Goal: Information Seeking & Learning: Learn about a topic

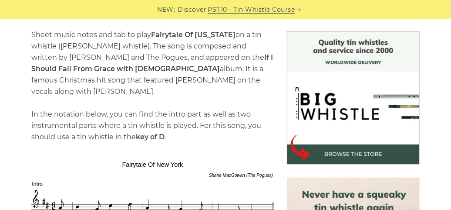
scroll to position [261, 0]
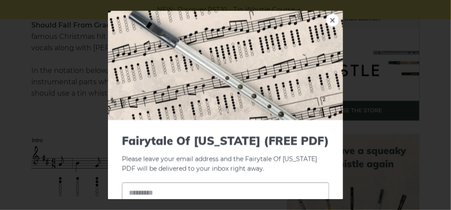
drag, startPoint x: 43, startPoint y: 148, endPoint x: 81, endPoint y: 156, distance: 38.7
click at [326, 17] on link "×" at bounding box center [332, 19] width 13 height 13
drag, startPoint x: 84, startPoint y: 153, endPoint x: 166, endPoint y: 124, distance: 87.2
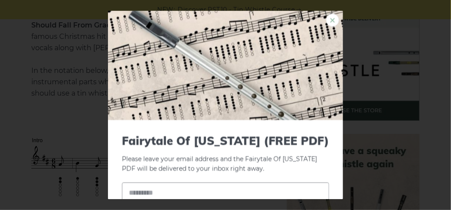
click at [326, 20] on link "×" at bounding box center [332, 19] width 13 height 13
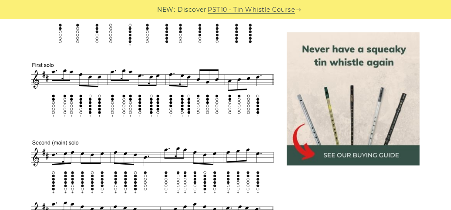
scroll to position [523, 0]
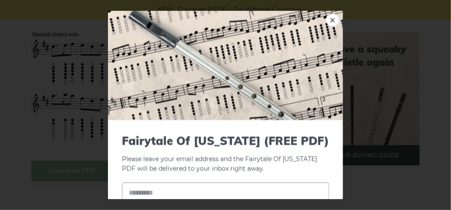
drag, startPoint x: 265, startPoint y: 131, endPoint x: 261, endPoint y: 125, distance: 7.1
click at [326, 18] on link "×" at bounding box center [332, 19] width 13 height 13
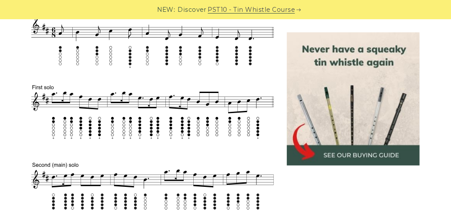
scroll to position [349, 0]
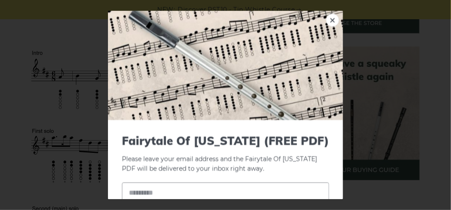
drag, startPoint x: 266, startPoint y: 26, endPoint x: 281, endPoint y: 52, distance: 30.4
click at [329, 20] on link "×" at bounding box center [332, 19] width 13 height 13
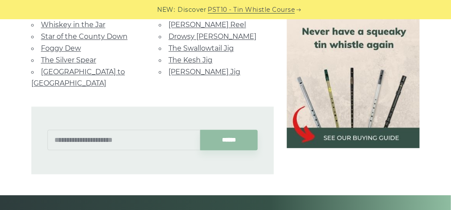
scroll to position [1699, 0]
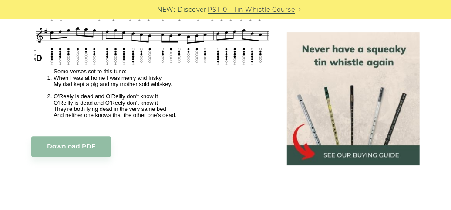
scroll to position [828, 0]
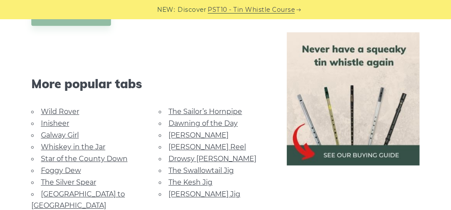
click at [71, 169] on link "Foggy Dew" at bounding box center [61, 170] width 40 height 8
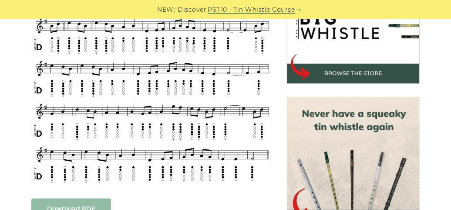
scroll to position [313, 0]
